Goal: Information Seeking & Learning: Learn about a topic

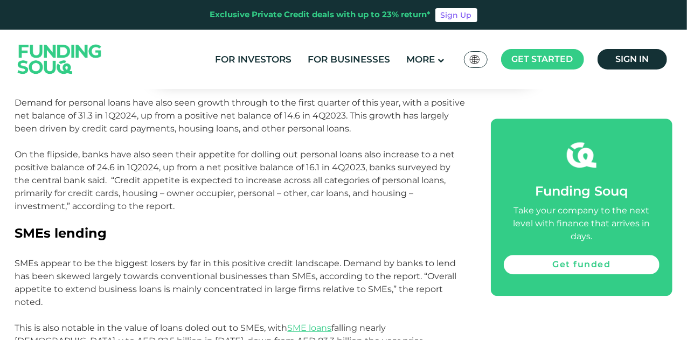
scroll to position [1346, 0]
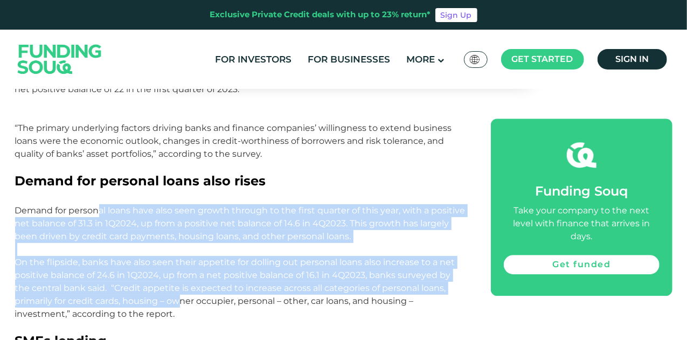
drag, startPoint x: 101, startPoint y: 212, endPoint x: 181, endPoint y: 297, distance: 116.6
click at [73, 269] on p "On the flipside, banks have also seen their appetite for dolling out personal l…" at bounding box center [241, 295] width 452 height 78
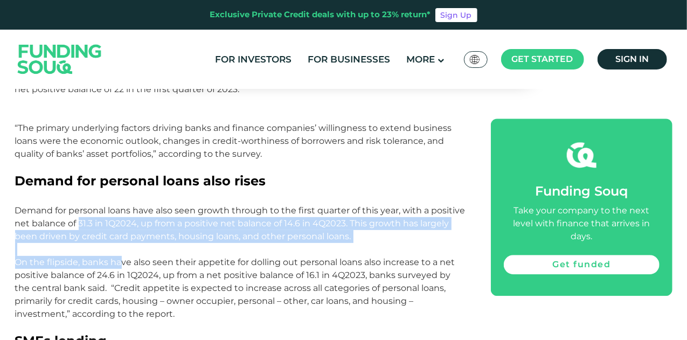
drag, startPoint x: 120, startPoint y: 266, endPoint x: 83, endPoint y: 224, distance: 55.4
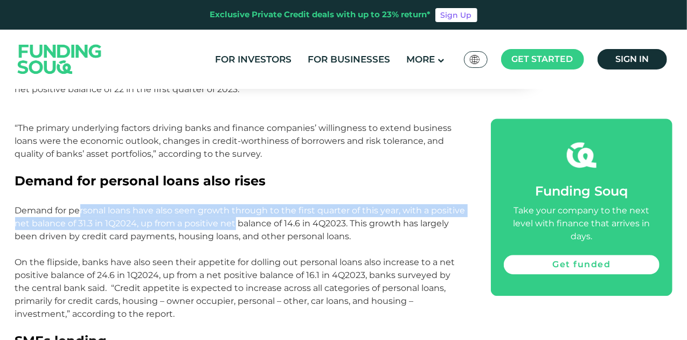
drag, startPoint x: 78, startPoint y: 212, endPoint x: 236, endPoint y: 225, distance: 158.9
click at [236, 225] on p "Demand for personal loans have also seen growth through to the first quarter of…" at bounding box center [241, 230] width 452 height 52
click at [235, 226] on p "Demand for personal loans have also seen growth through to the first quarter of…" at bounding box center [241, 230] width 452 height 52
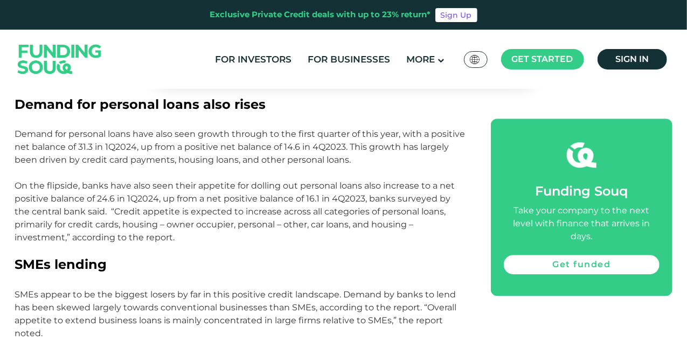
scroll to position [1400, 0]
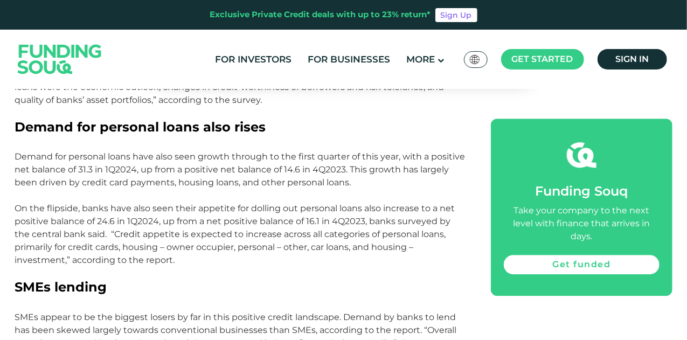
click at [72, 226] on p "On the flipside, banks have also seen their appetite for dolling out personal l…" at bounding box center [241, 241] width 452 height 78
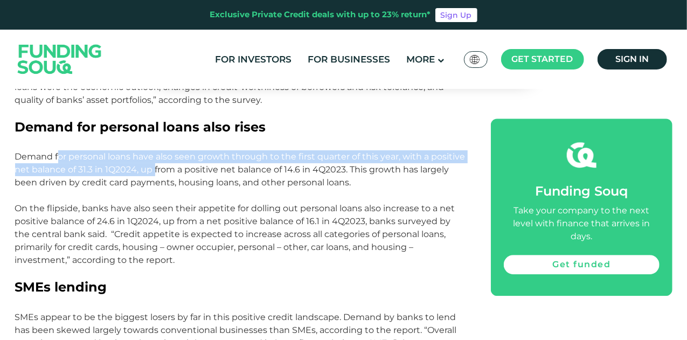
drag, startPoint x: 58, startPoint y: 160, endPoint x: 156, endPoint y: 172, distance: 99.3
click at [156, 172] on p "Demand for personal loans have also seen growth through to the first quarter of…" at bounding box center [241, 176] width 452 height 52
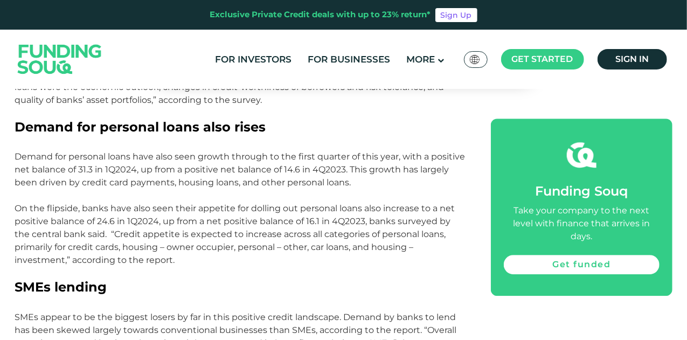
click at [131, 179] on p "Demand for personal loans have also seen growth through to the first quarter of…" at bounding box center [241, 176] width 452 height 52
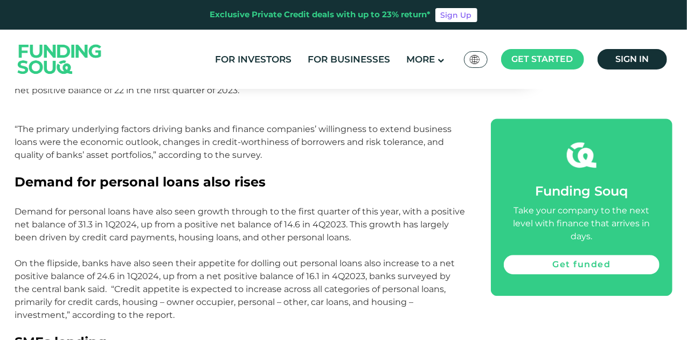
scroll to position [1346, 0]
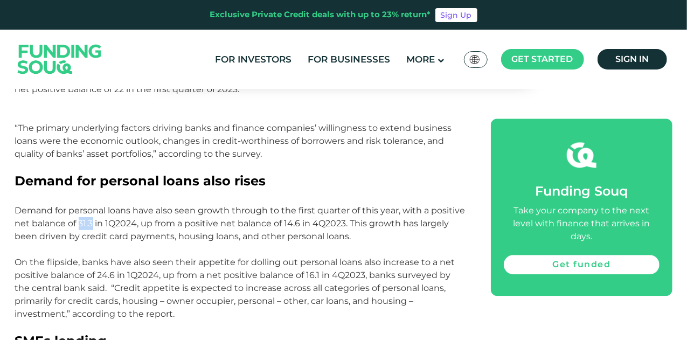
drag, startPoint x: 82, startPoint y: 222, endPoint x: 94, endPoint y: 224, distance: 12.0
click at [94, 224] on p "Demand for personal loans have also seen growth through to the first quarter of…" at bounding box center [241, 230] width 452 height 52
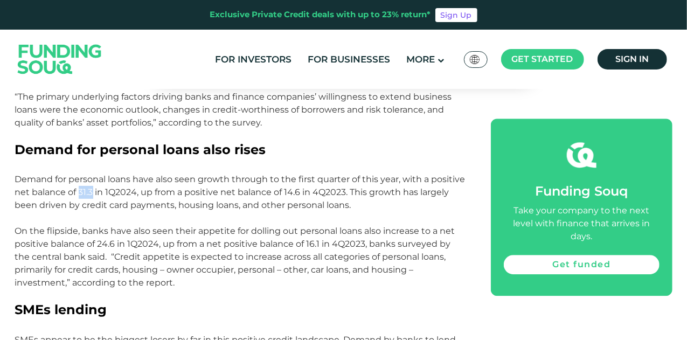
scroll to position [1400, 0]
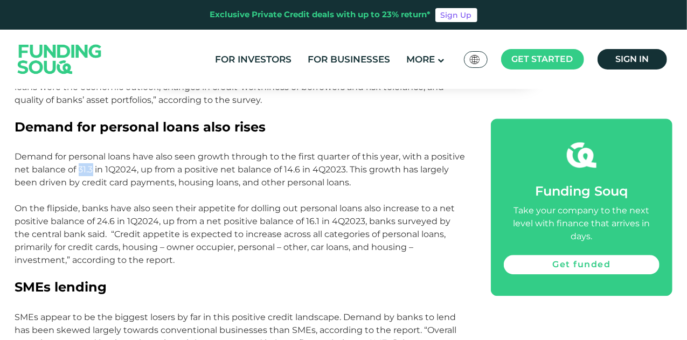
click at [51, 169] on p "Demand for personal loans have also seen growth through to the first quarter of…" at bounding box center [241, 176] width 452 height 52
drag, startPoint x: 81, startPoint y: 169, endPoint x: 93, endPoint y: 170, distance: 12.4
click at [93, 170] on p "Demand for personal loans have also seen growth through to the first quarter of…" at bounding box center [241, 176] width 452 height 52
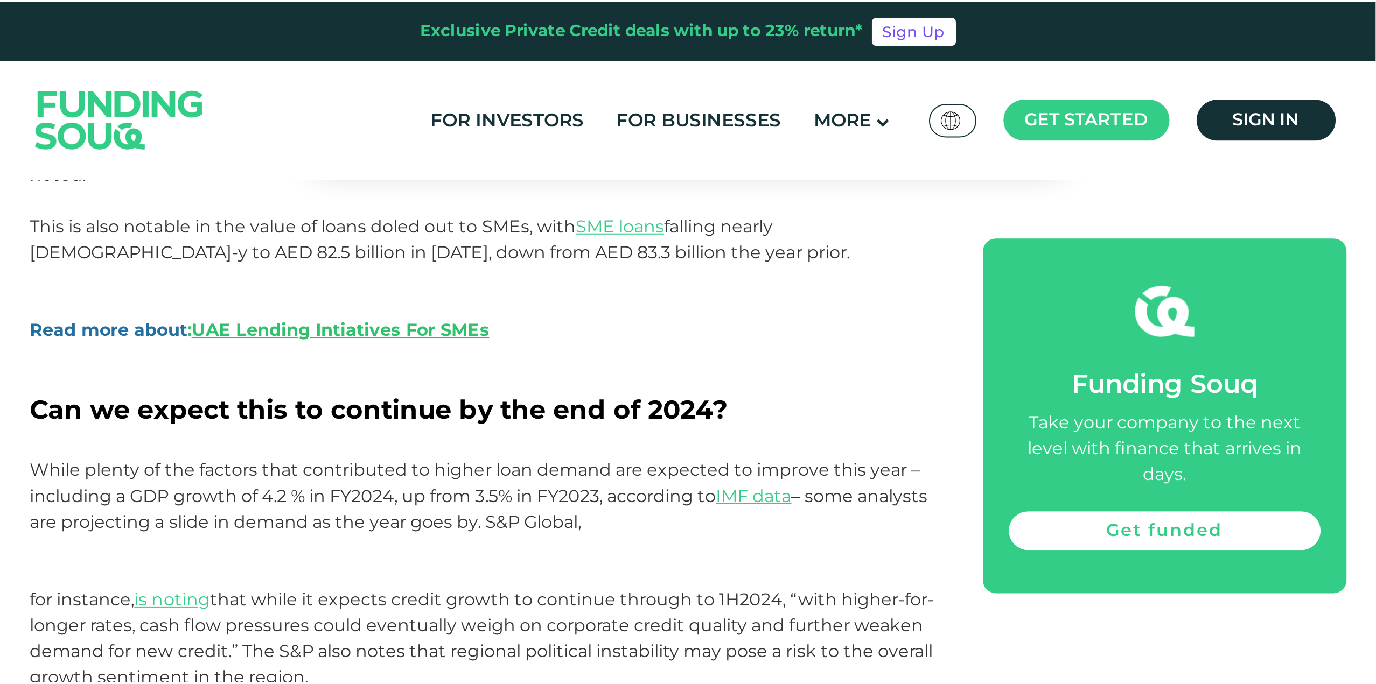
scroll to position [1562, 0]
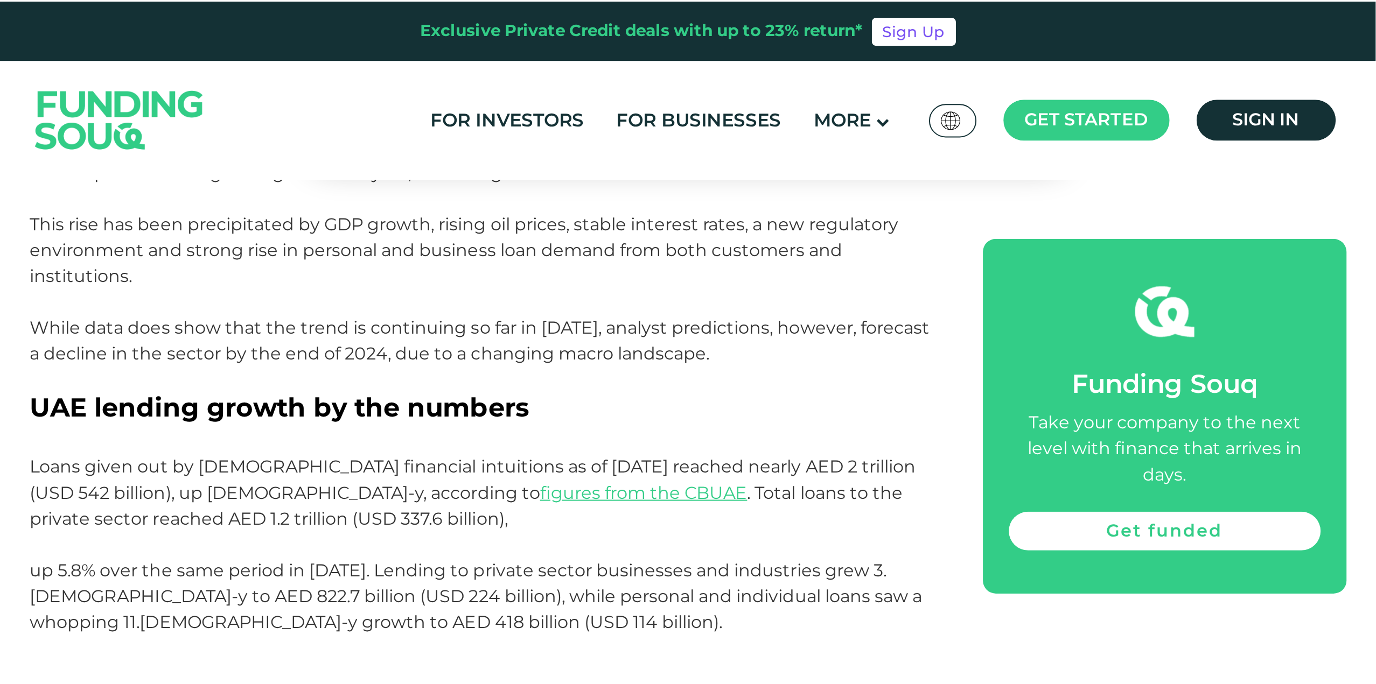
scroll to position [485, 0]
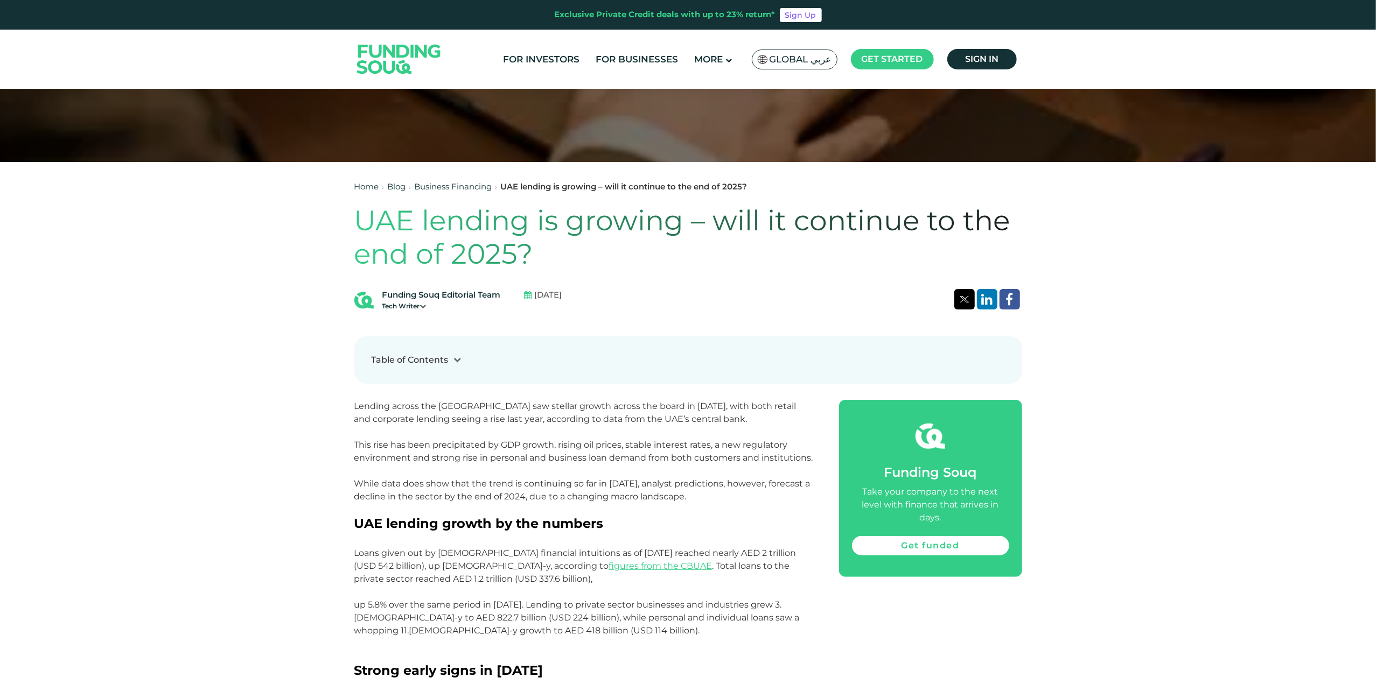
drag, startPoint x: 574, startPoint y: 292, endPoint x: 595, endPoint y: 297, distance: 20.9
click at [595, 297] on div "Funding Souq Editorial Team Tech Writer [DATE]" at bounding box center [688, 300] width 668 height 22
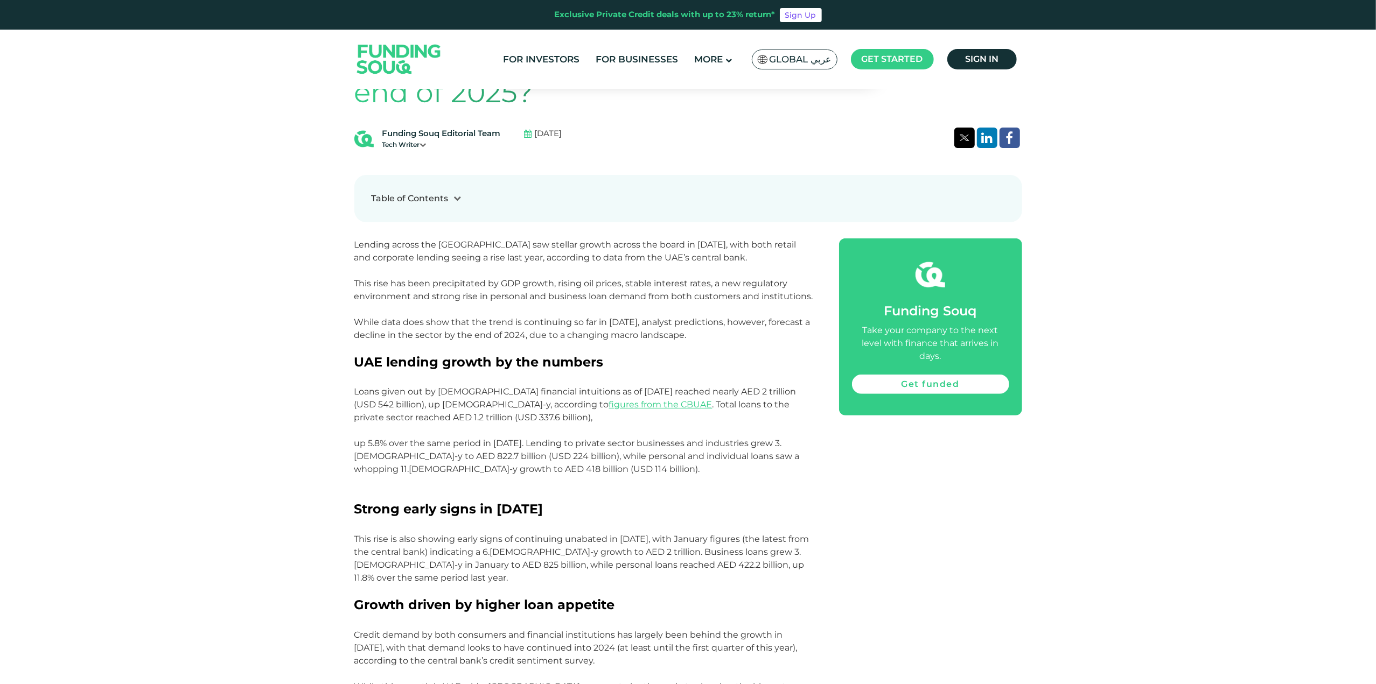
scroll to position [700, 0]
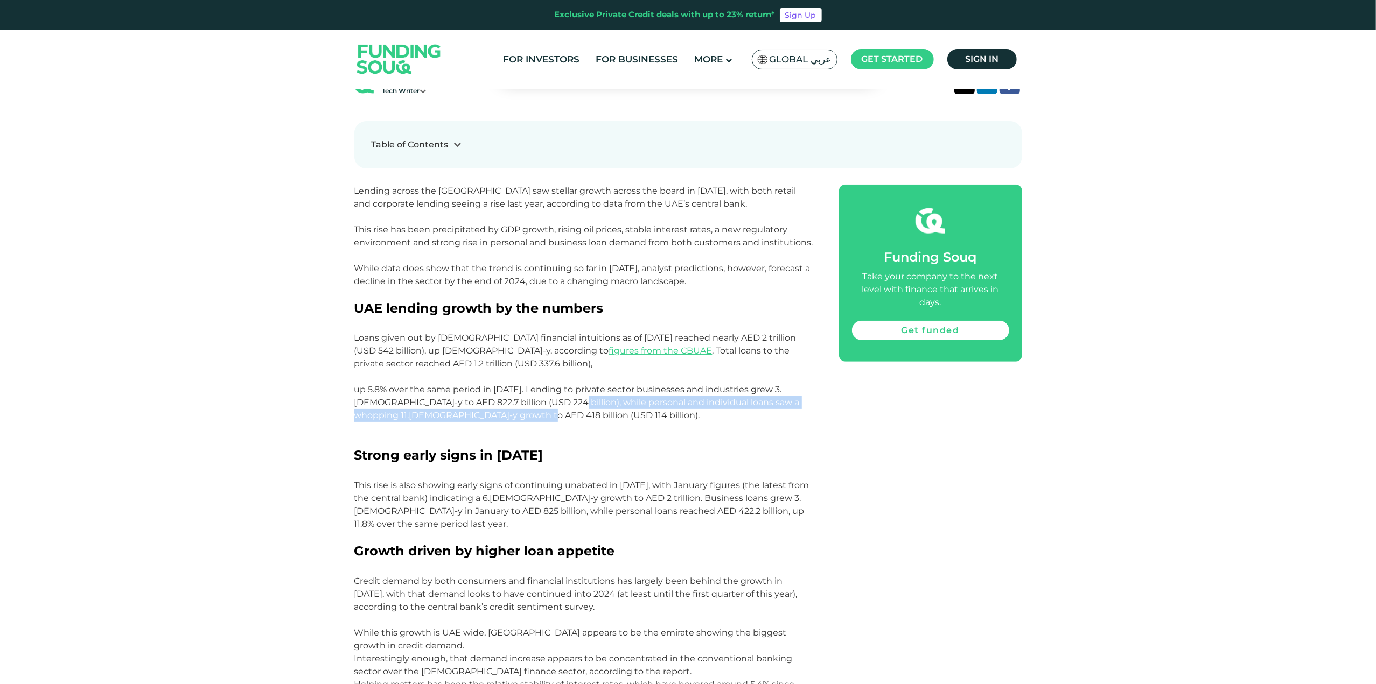
drag, startPoint x: 530, startPoint y: 402, endPoint x: 501, endPoint y: 419, distance: 33.8
click at [501, 339] on p "Loans given out by UAE financial intuitions as of December 2023 reached nearly …" at bounding box center [584, 390] width 460 height 116
click at [520, 339] on p "Loans given out by UAE financial intuitions as of December 2023 reached nearly …" at bounding box center [584, 390] width 460 height 116
drag, startPoint x: 519, startPoint y: 415, endPoint x: 485, endPoint y: 416, distance: 34.5
click at [485, 339] on p "Loans given out by UAE financial intuitions as of December 2023 reached nearly …" at bounding box center [584, 390] width 460 height 116
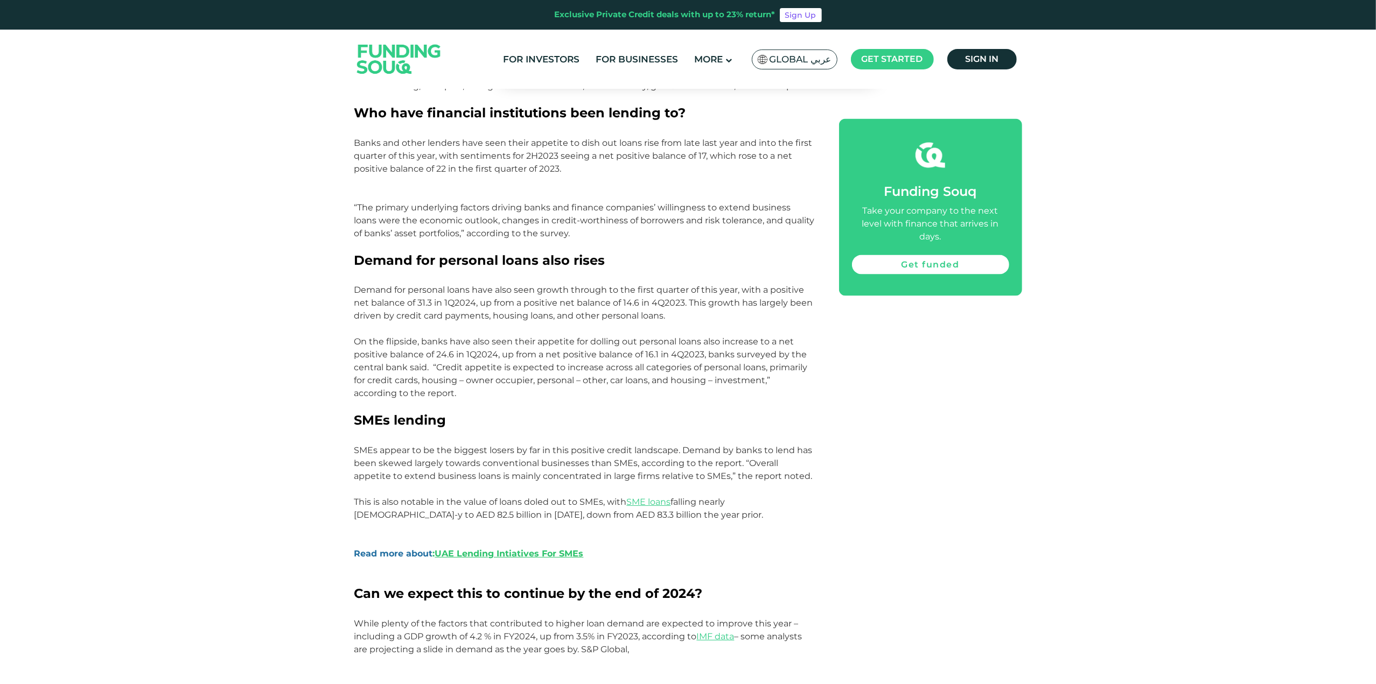
scroll to position [1616, 0]
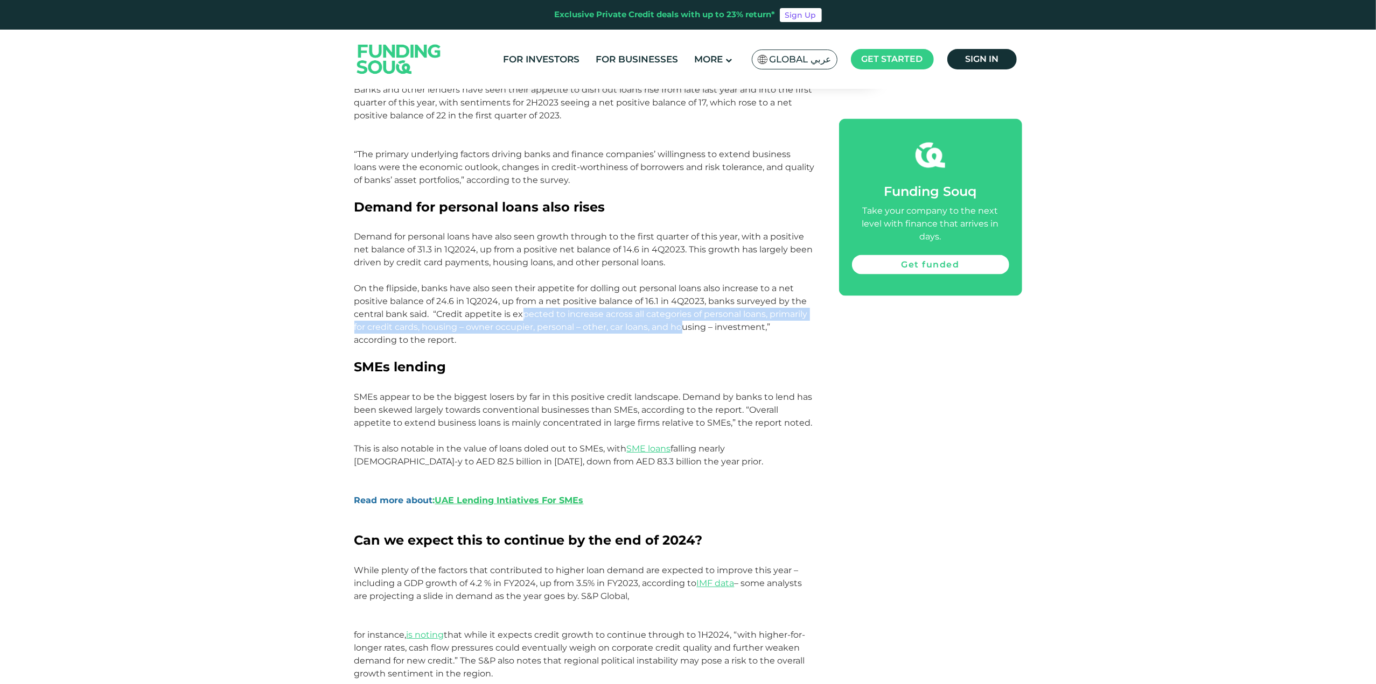
drag, startPoint x: 521, startPoint y: 301, endPoint x: 686, endPoint y: 314, distance: 164.8
click at [686, 314] on p "On the flipside, banks have also seen their appetite for dolling out personal l…" at bounding box center [584, 321] width 460 height 78
click at [498, 314] on p "On the flipside, banks have also seen their appetite for dolling out personal l…" at bounding box center [584, 321] width 460 height 78
drag, startPoint x: 449, startPoint y: 314, endPoint x: 504, endPoint y: 315, distance: 54.9
click at [504, 315] on p "On the flipside, banks have also seen their appetite for dolling out personal l…" at bounding box center [584, 321] width 460 height 78
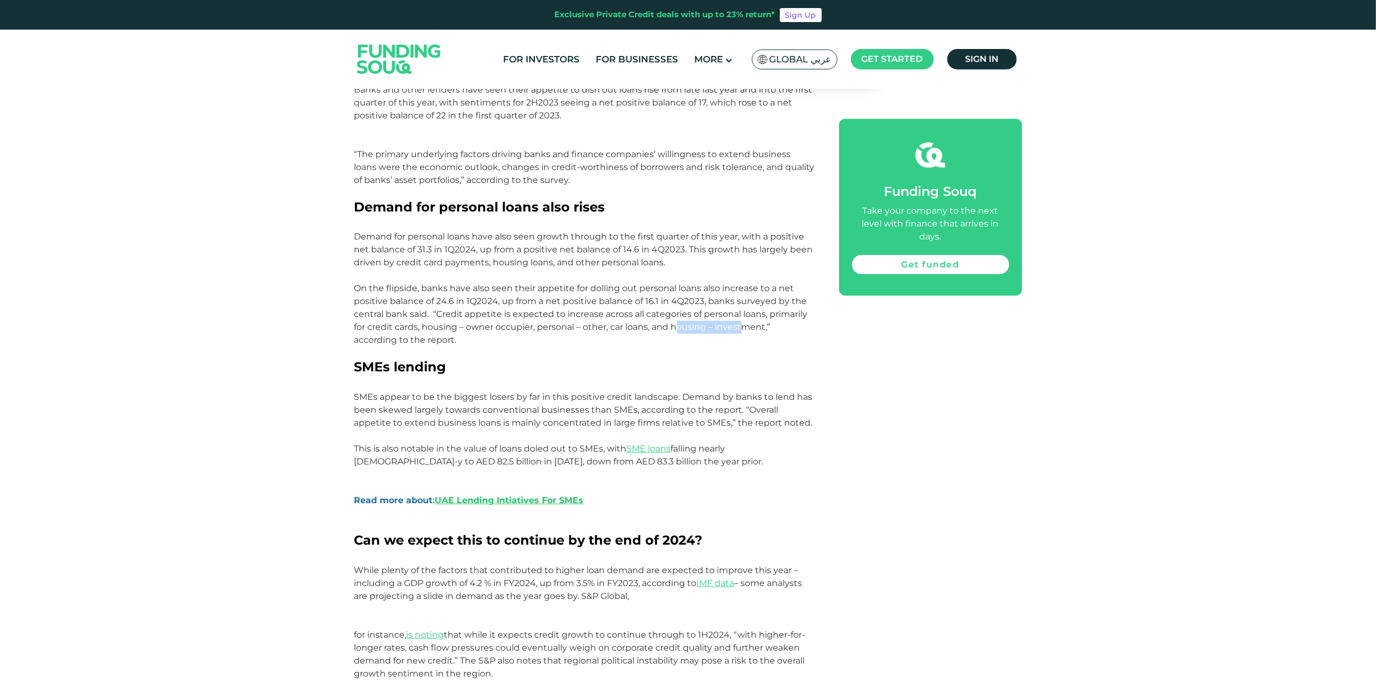
drag, startPoint x: 681, startPoint y: 315, endPoint x: 743, endPoint y: 317, distance: 62.0
click at [686, 317] on p "On the flipside, banks have also seen their appetite for dolling out personal l…" at bounding box center [584, 321] width 460 height 78
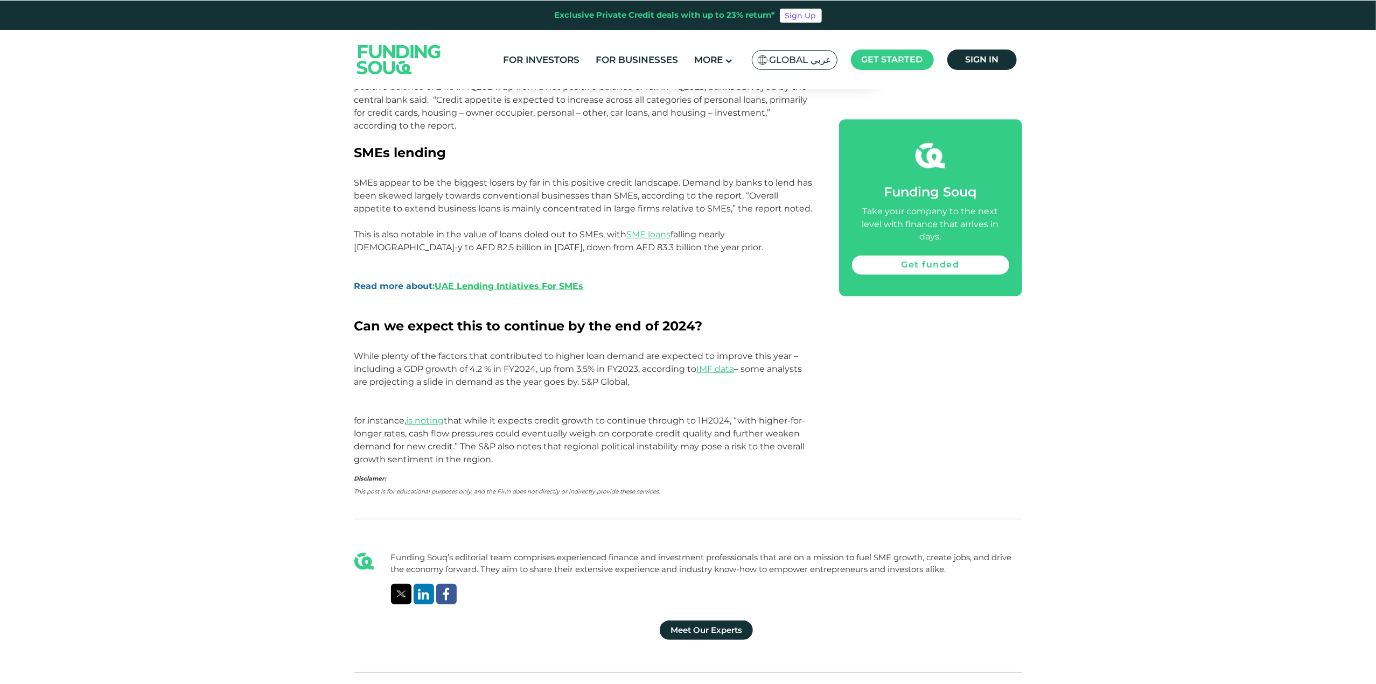
scroll to position [1831, 0]
